Goal: Feedback & Contribution: Leave review/rating

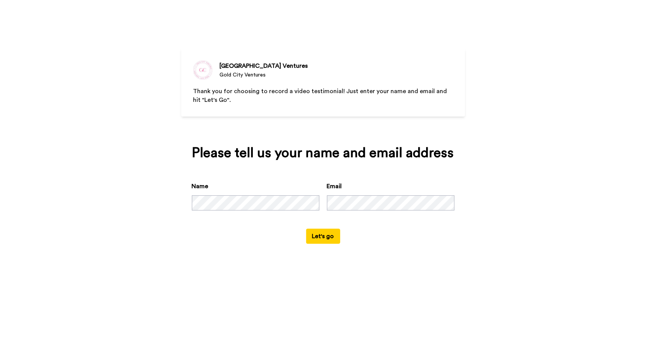
click at [328, 238] on button "Let's go" at bounding box center [323, 236] width 34 height 15
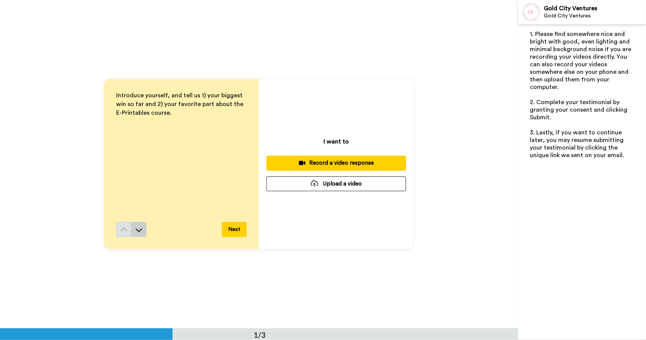
click at [136, 232] on icon at bounding box center [139, 230] width 8 height 8
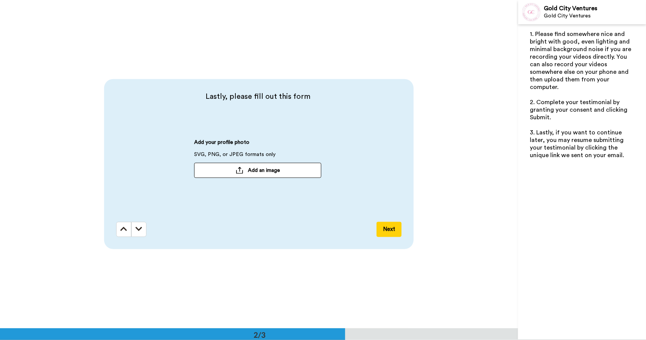
scroll to position [329, 0]
click at [118, 228] on button at bounding box center [123, 228] width 15 height 15
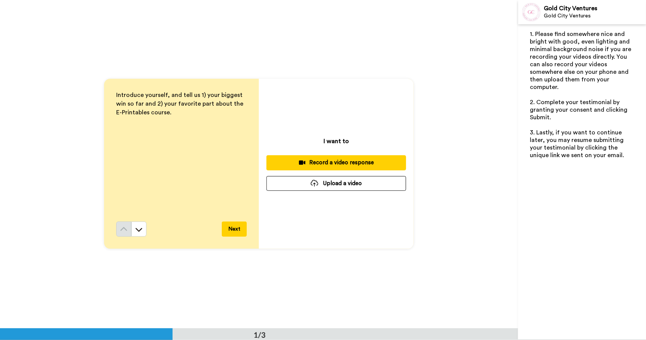
scroll to position [0, 0]
click at [302, 163] on icon at bounding box center [302, 163] width 6 height 4
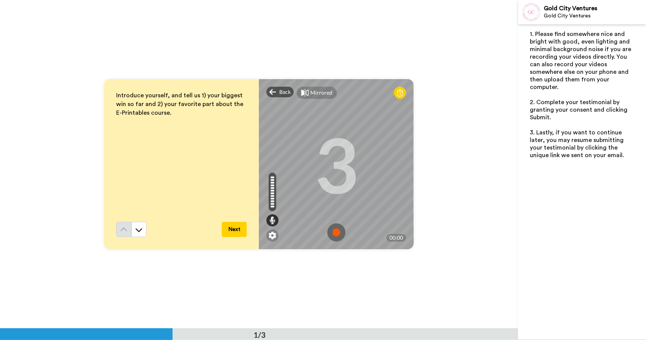
click at [333, 160] on div "3" at bounding box center [337, 164] width 44 height 57
click at [342, 169] on div "3" at bounding box center [337, 164] width 44 height 57
click at [273, 232] on img at bounding box center [273, 236] width 8 height 8
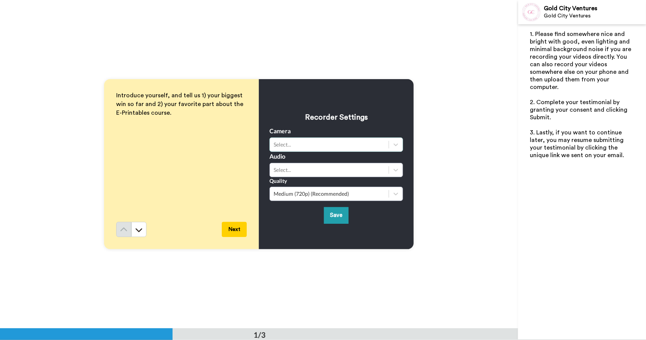
click at [298, 143] on div "Select..." at bounding box center [329, 145] width 111 height 8
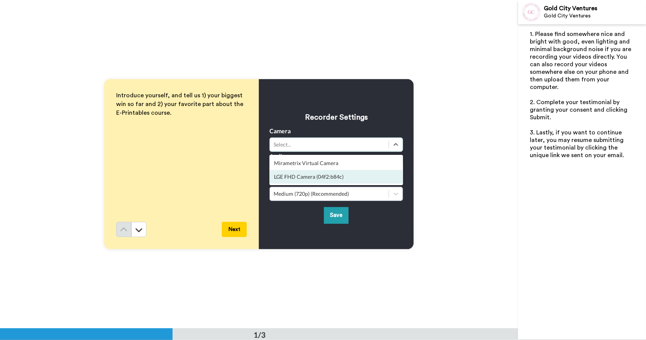
click at [299, 179] on div "LGE FHD Camera (04f2:b84c)" at bounding box center [337, 177] width 134 height 14
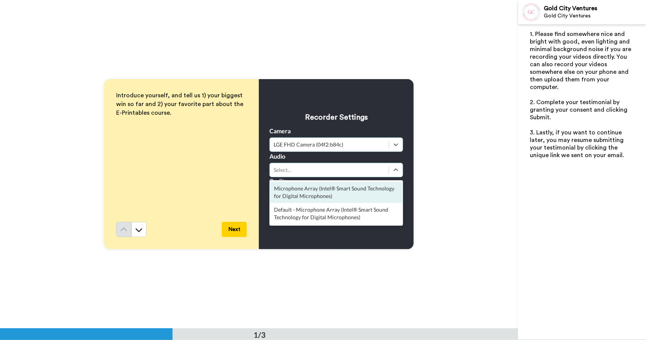
click at [303, 171] on div "Select..." at bounding box center [329, 170] width 111 height 8
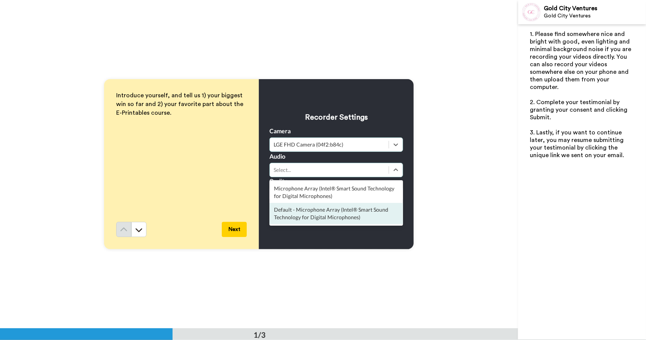
click at [298, 214] on div "Default - Microphone Array (Intel® Smart Sound Technology for Digital Microphon…" at bounding box center [337, 213] width 134 height 21
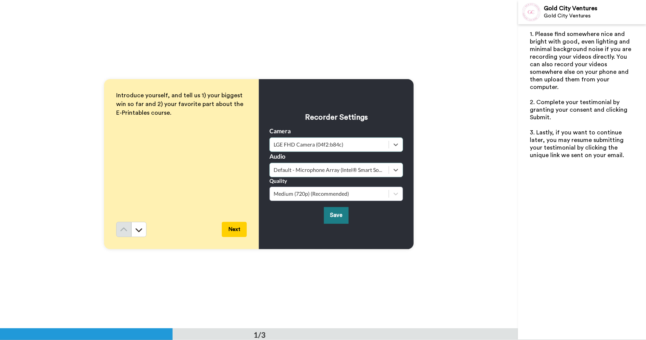
click at [332, 218] on button "Save" at bounding box center [336, 215] width 25 height 16
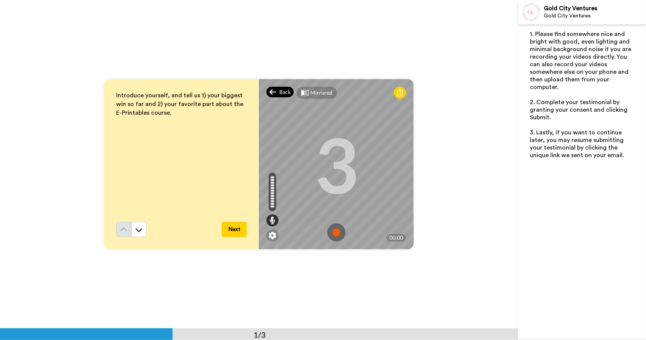
click at [281, 93] on span "Back" at bounding box center [284, 92] width 11 height 8
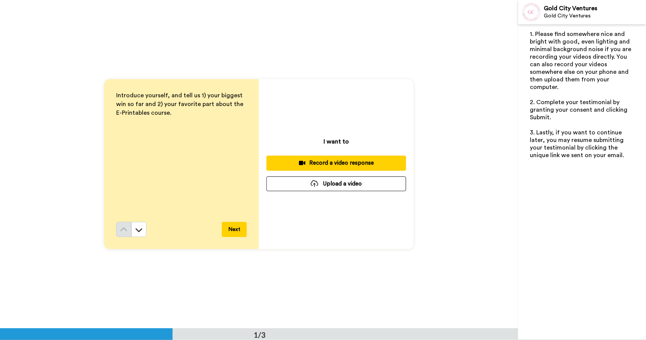
click at [307, 166] on div "Record a video response" at bounding box center [337, 163] width 128 height 8
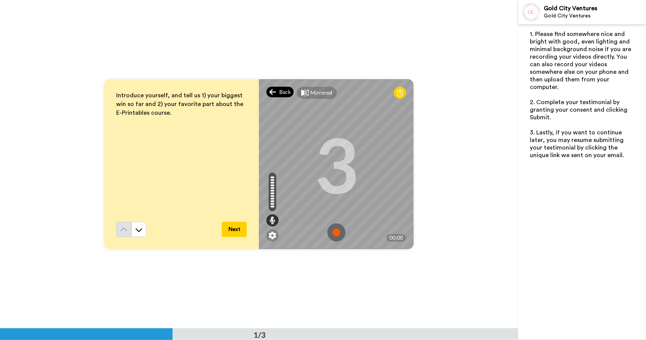
click at [280, 95] on span "Back" at bounding box center [284, 92] width 11 height 8
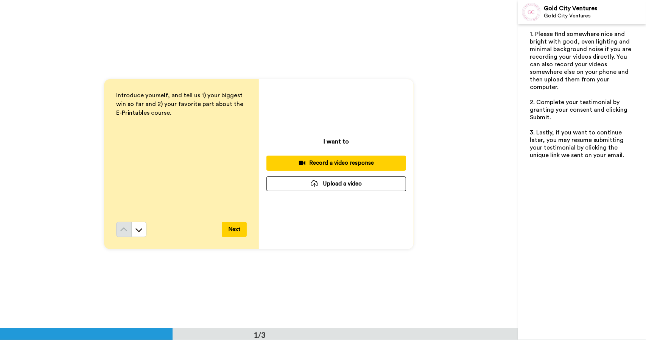
click at [205, 133] on div "Introduce yourself, and tell us 1) your biggest win so far and 2) your favorite…" at bounding box center [181, 156] width 131 height 131
